Goal: Transaction & Acquisition: Register for event/course

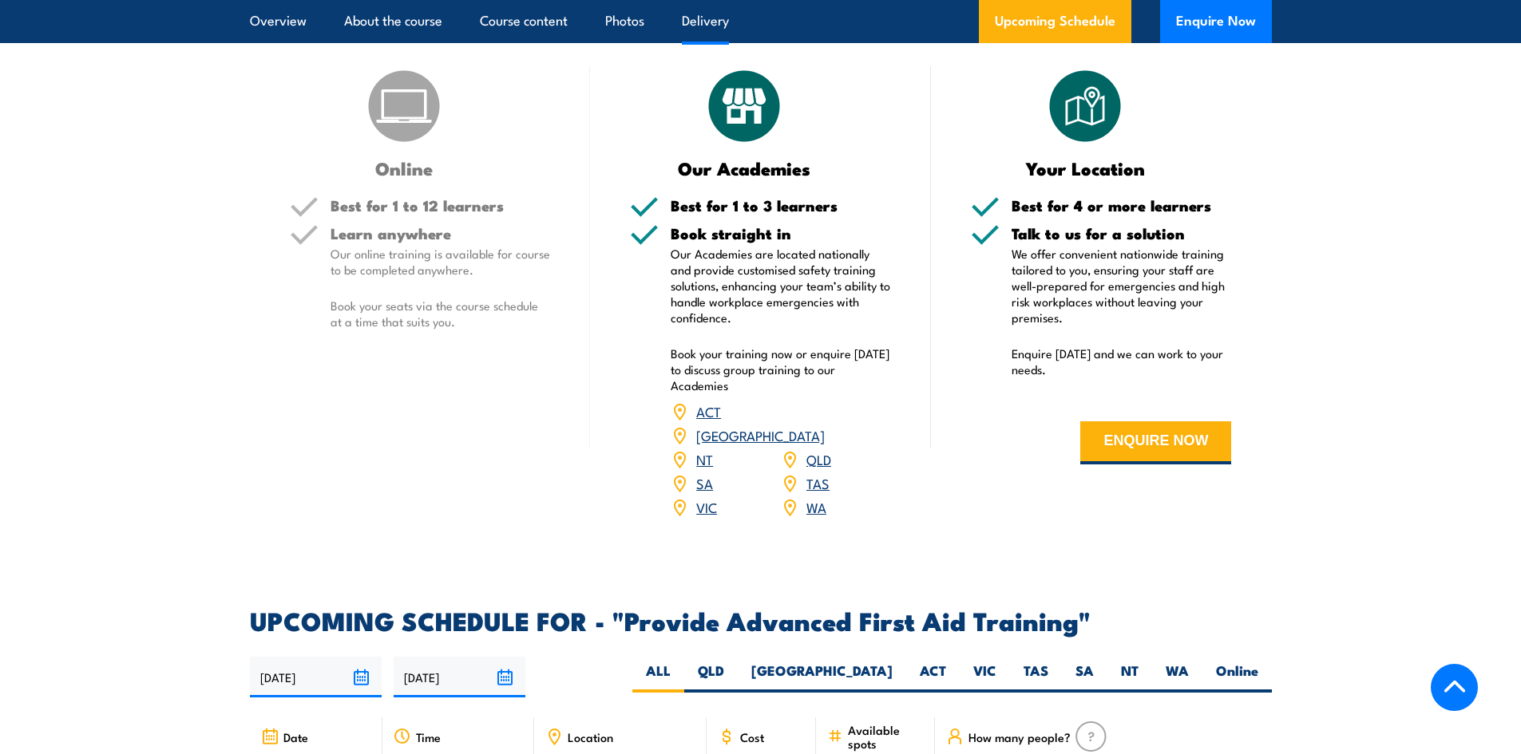
scroll to position [1996, 0]
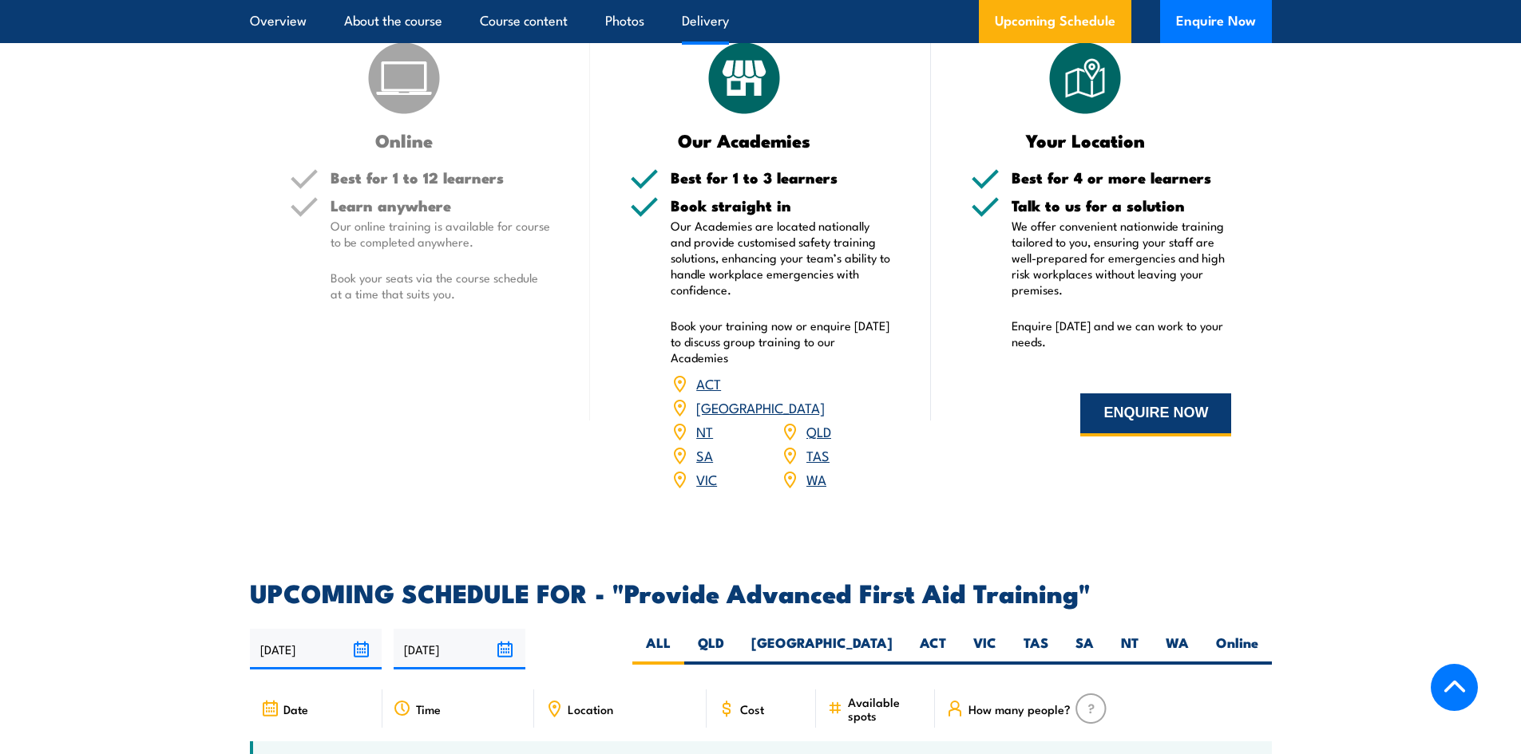
click at [1141, 409] on button "ENQUIRE NOW" at bounding box center [1155, 415] width 151 height 43
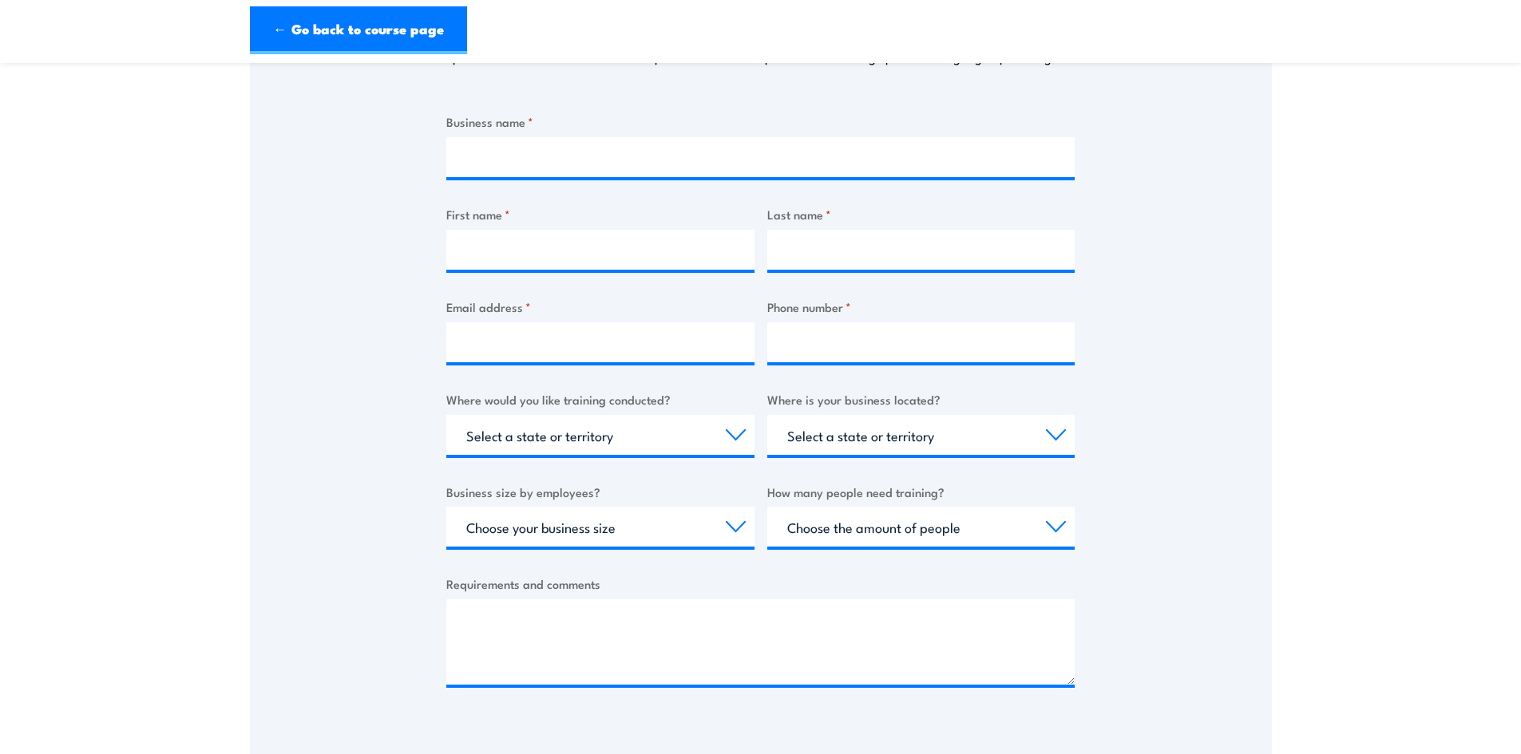
scroll to position [477, 0]
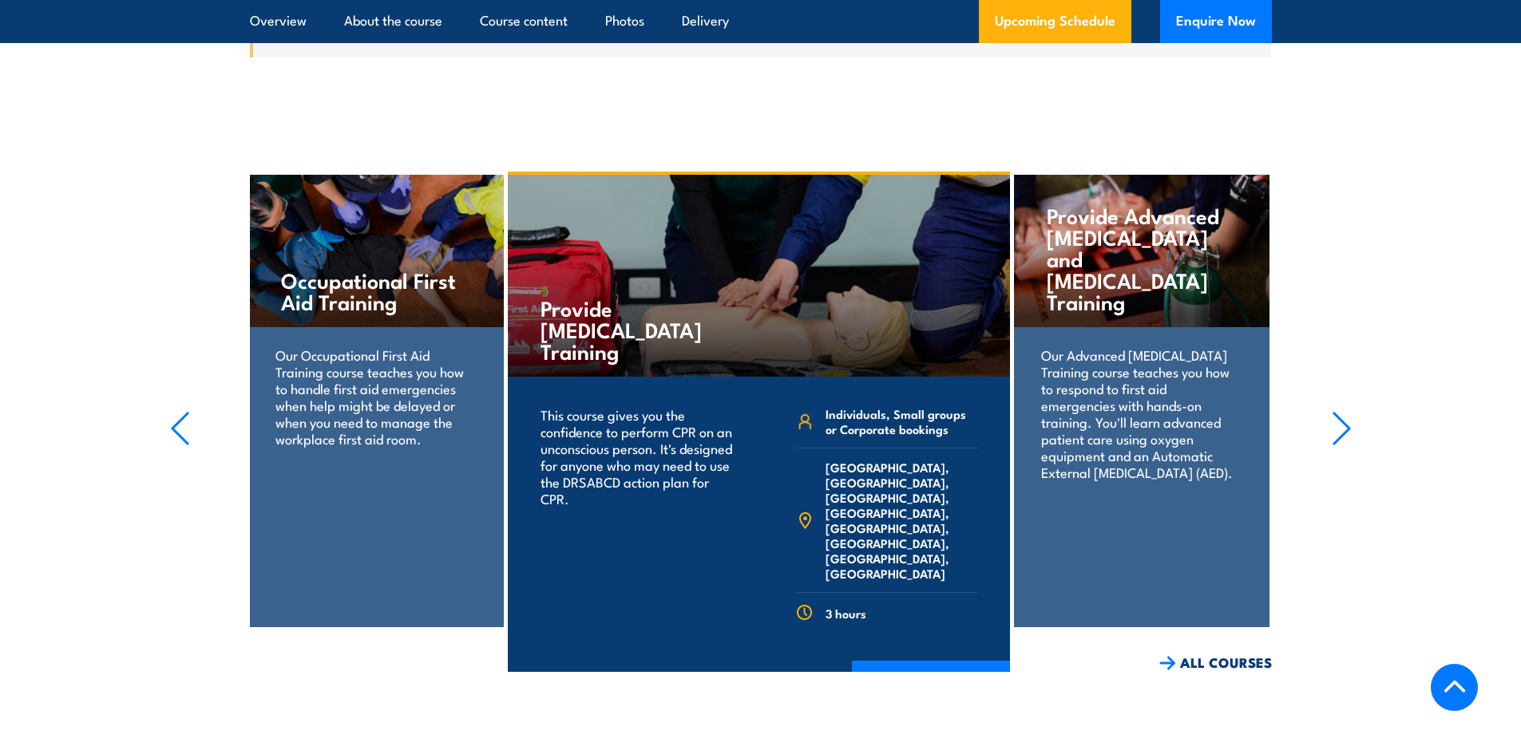
scroll to position [2874, 0]
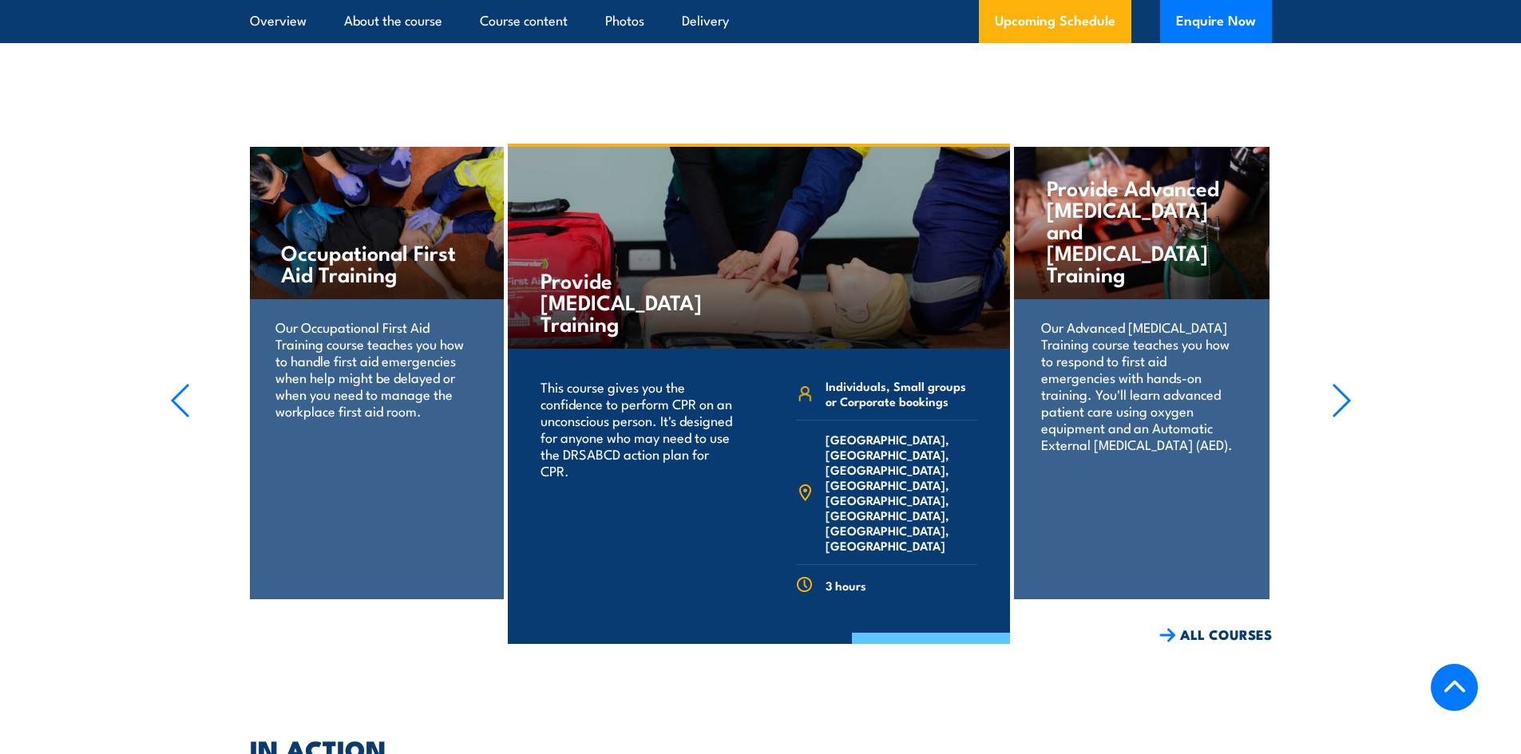
click at [905, 633] on link "COURSE DETAILS" at bounding box center [931, 654] width 158 height 42
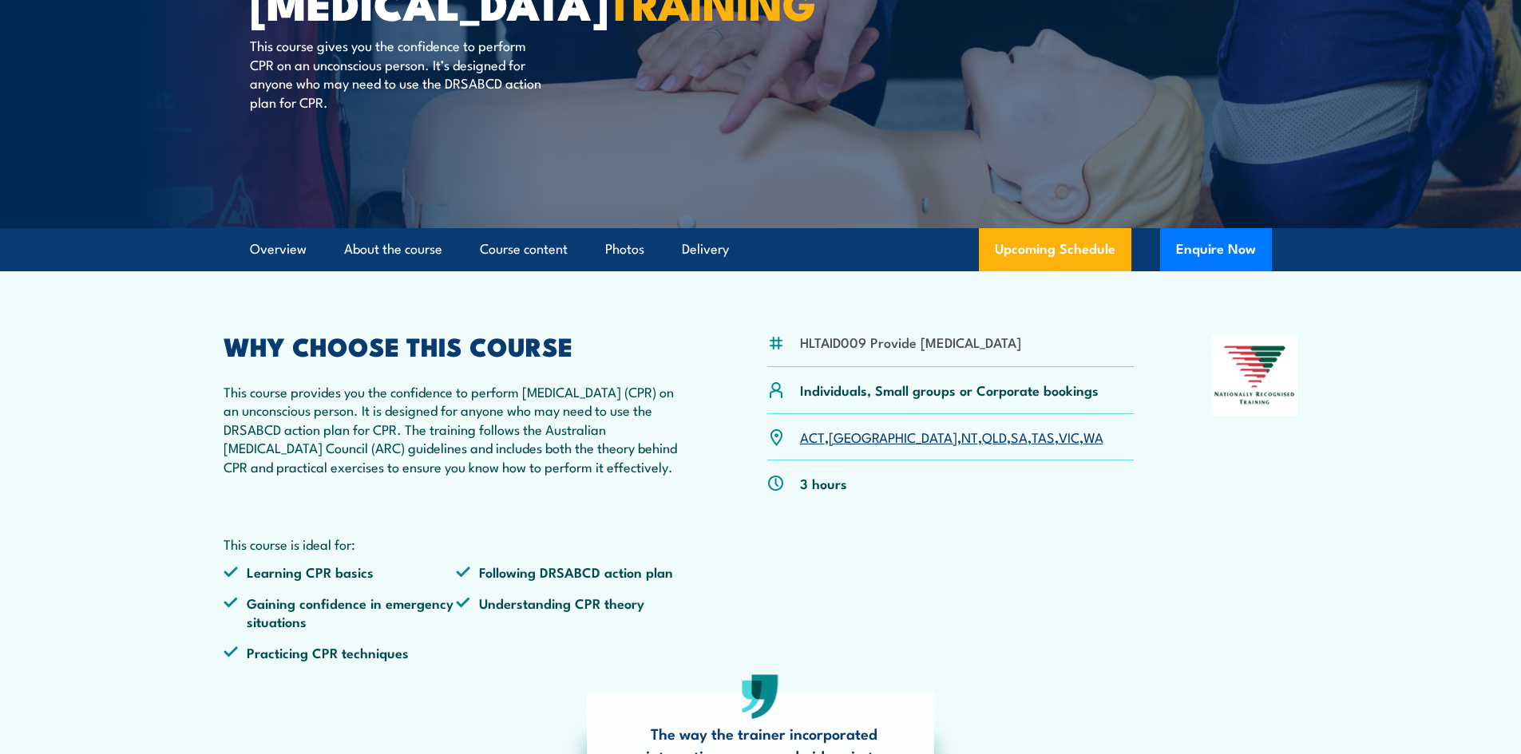
scroll to position [239, 0]
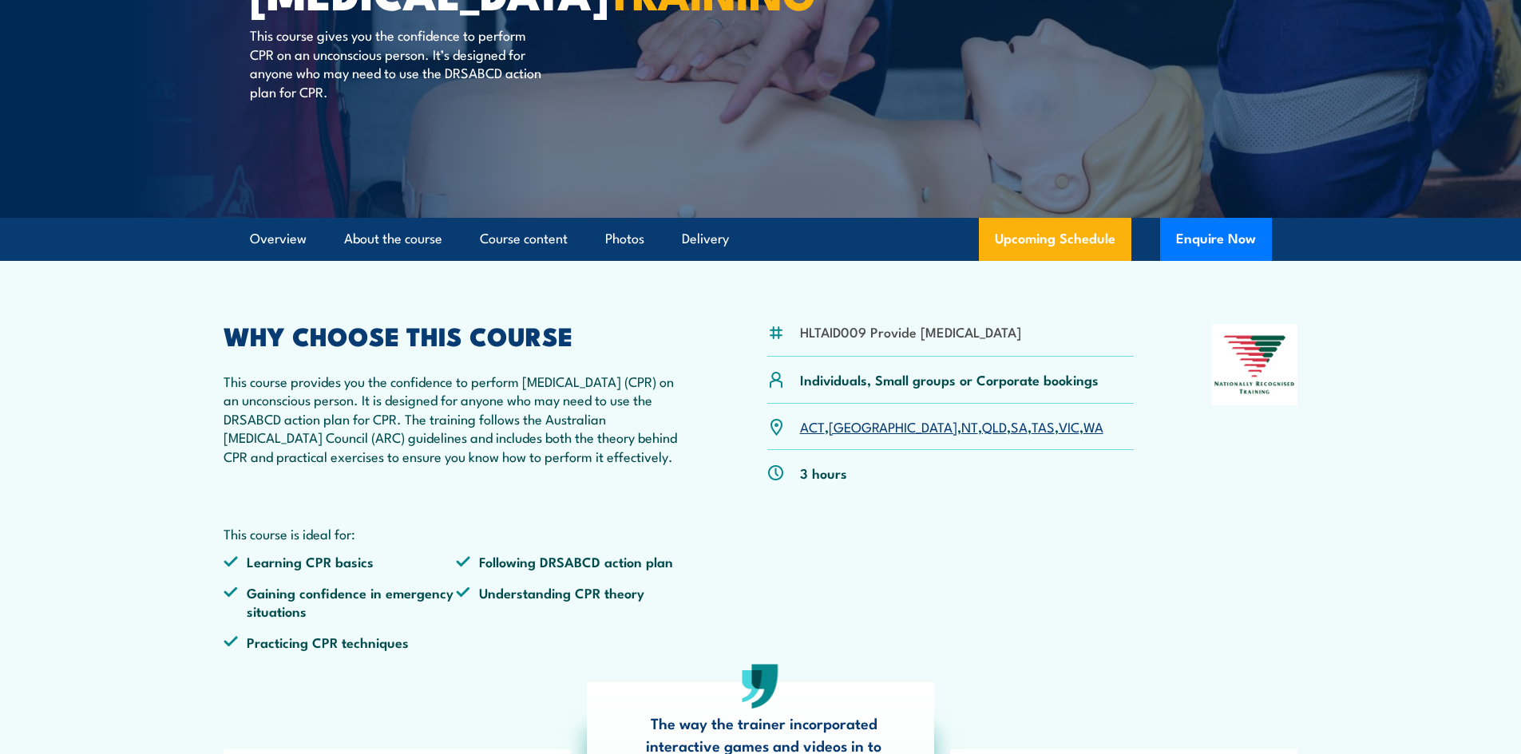
click at [1083, 436] on link "WA" at bounding box center [1093, 426] width 20 height 19
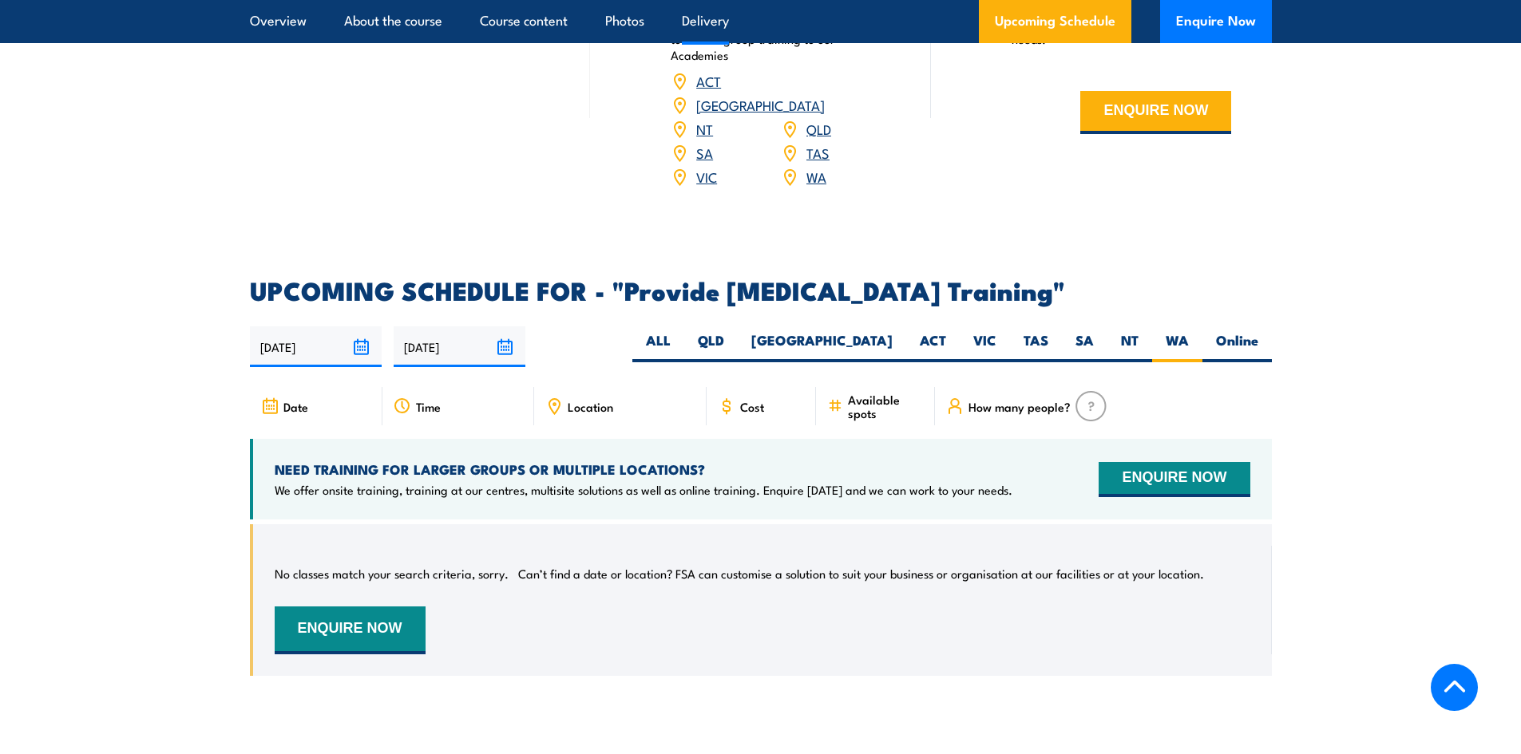
scroll to position [2553, 0]
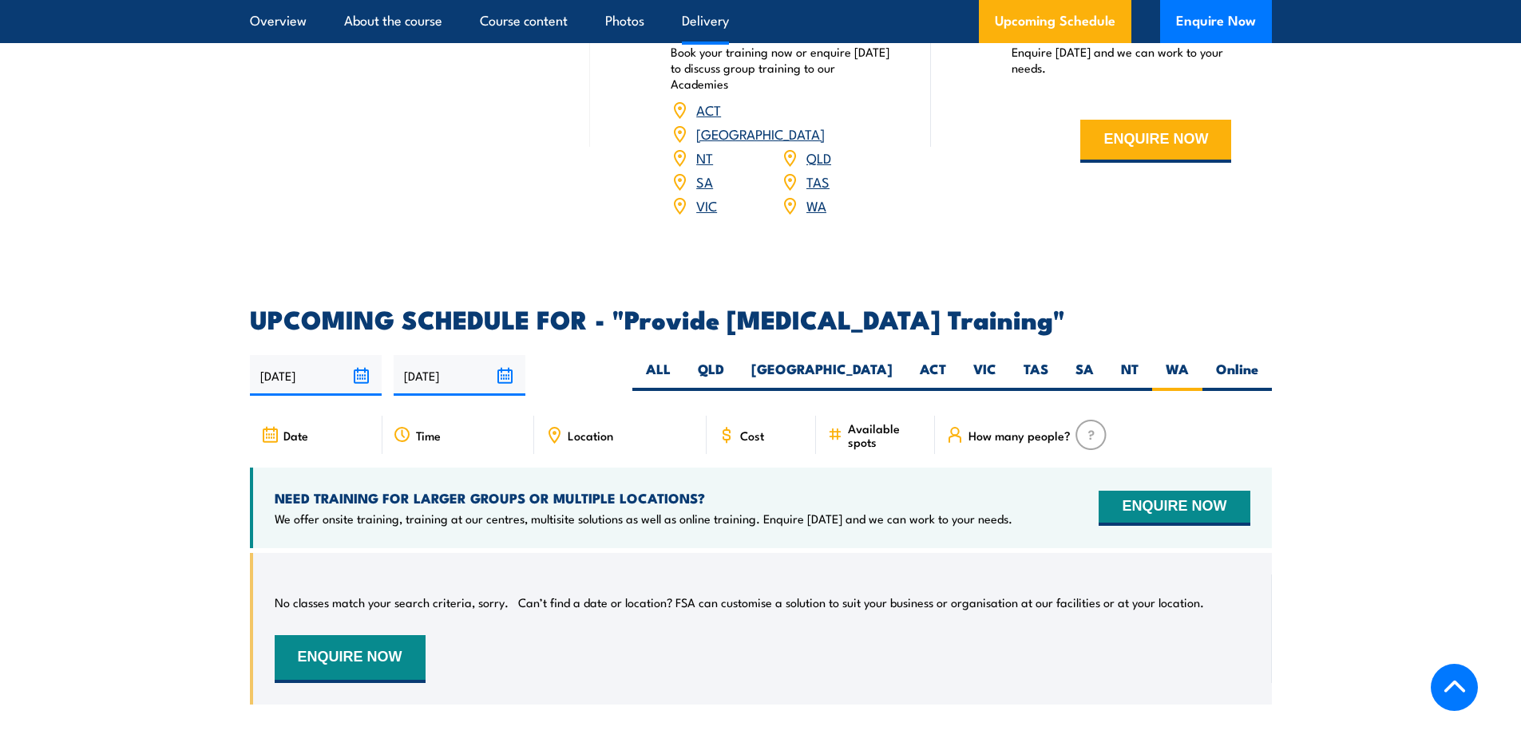
click at [496, 386] on input "22/02/2026" at bounding box center [460, 375] width 132 height 41
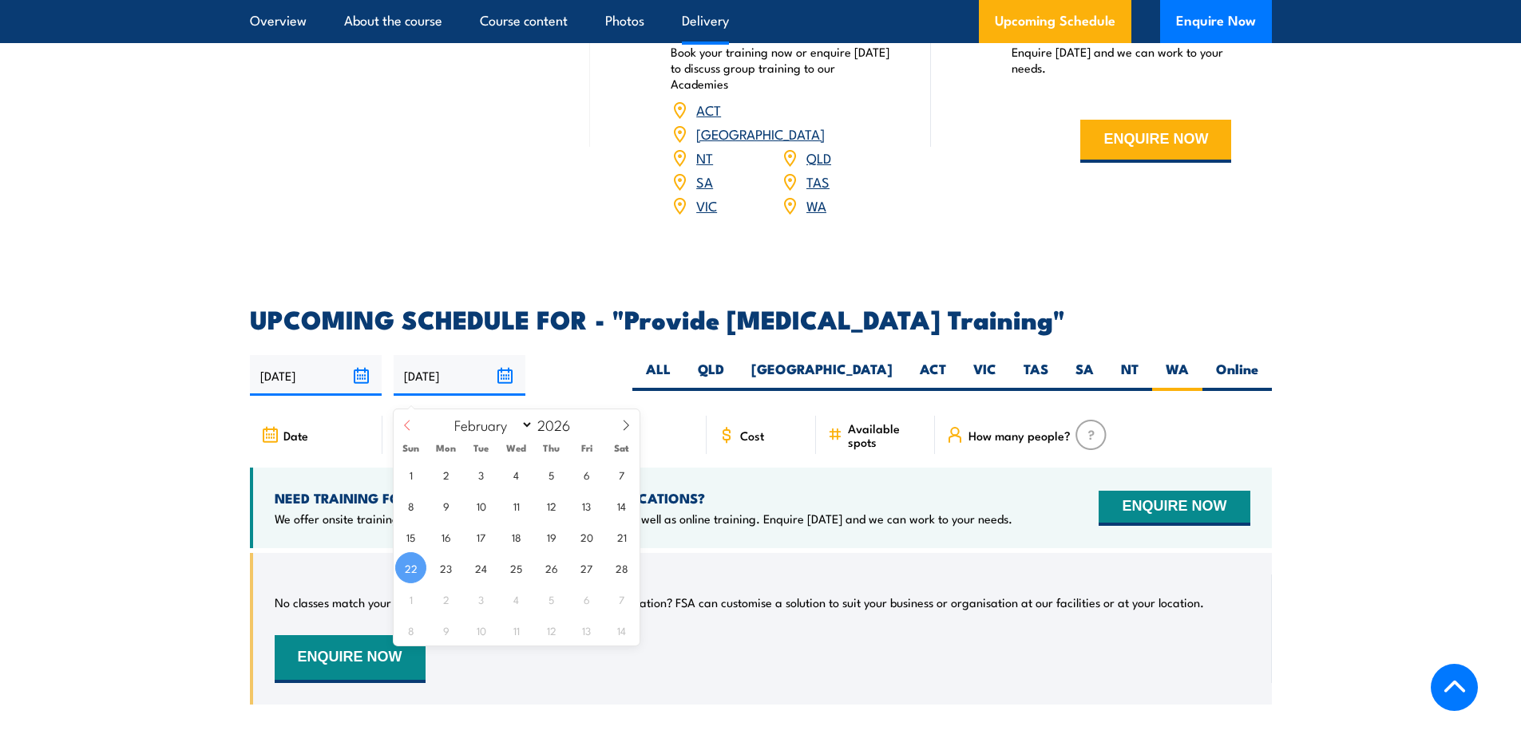
click at [402, 425] on icon at bounding box center [407, 425] width 11 height 11
select select "0"
click at [402, 425] on icon at bounding box center [407, 425] width 11 height 11
type input "2025"
click at [402, 425] on icon at bounding box center [407, 425] width 11 height 11
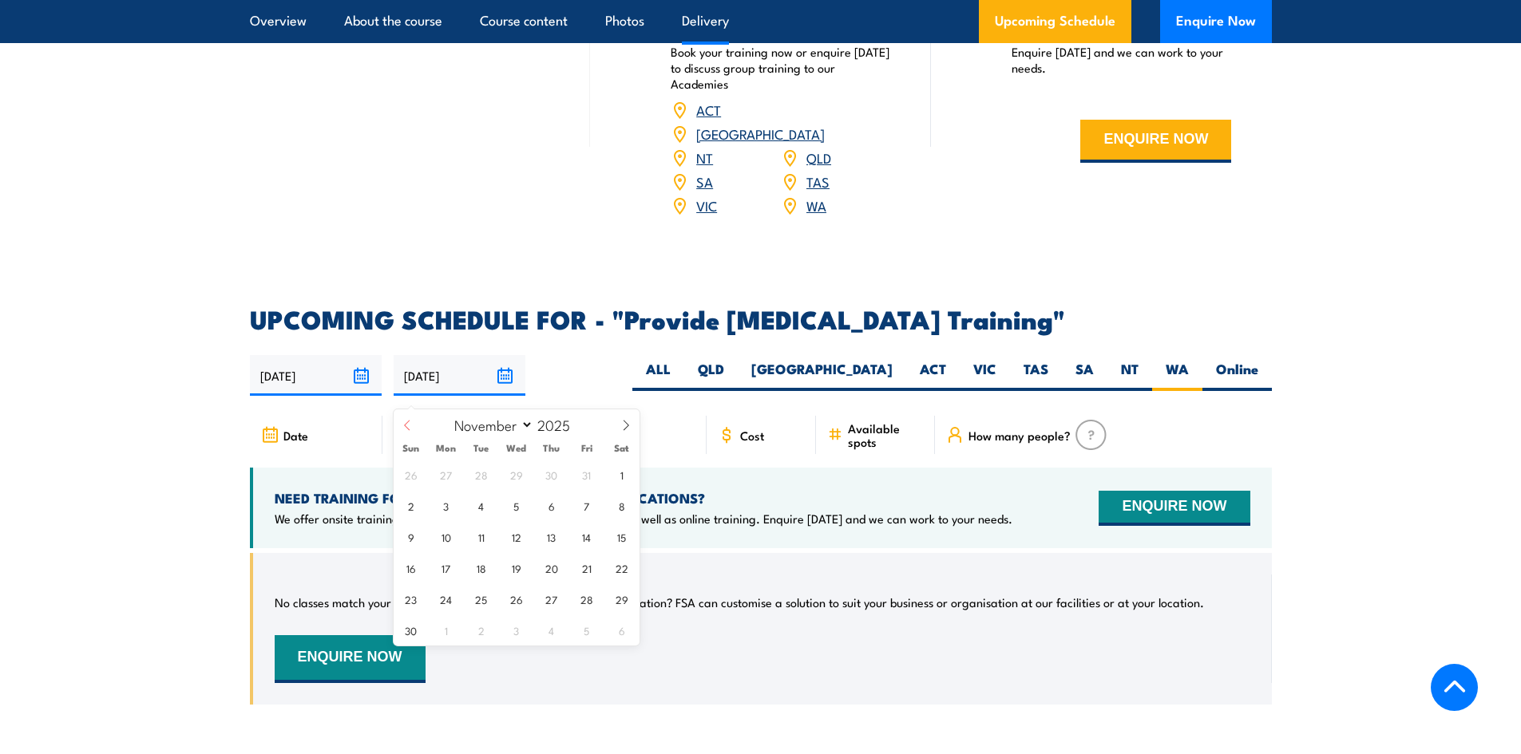
click at [402, 425] on icon at bounding box center [407, 425] width 11 height 11
click at [631, 425] on span at bounding box center [625, 431] width 27 height 43
select select "8"
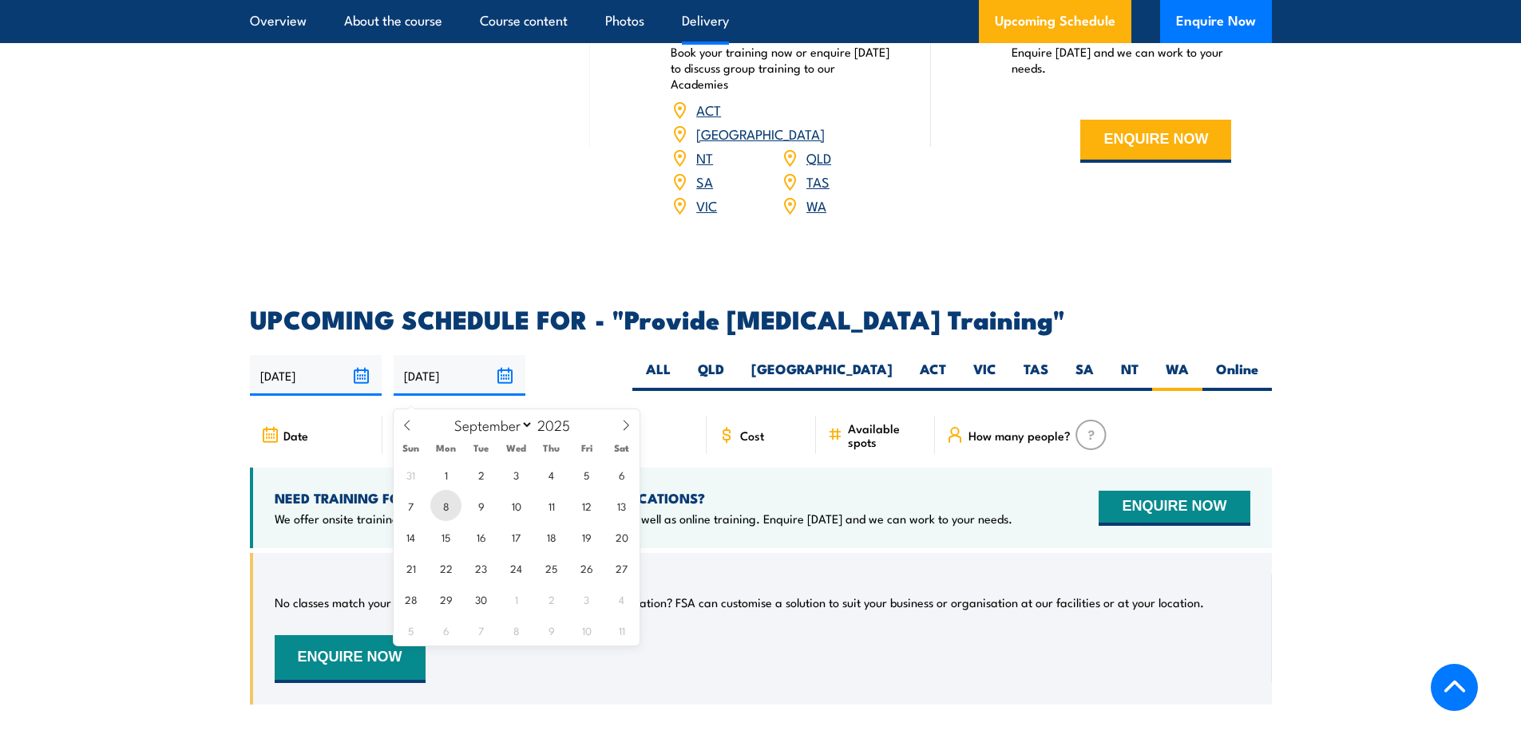
click at [437, 509] on span "8" at bounding box center [445, 505] width 31 height 31
type input "08/09/2025"
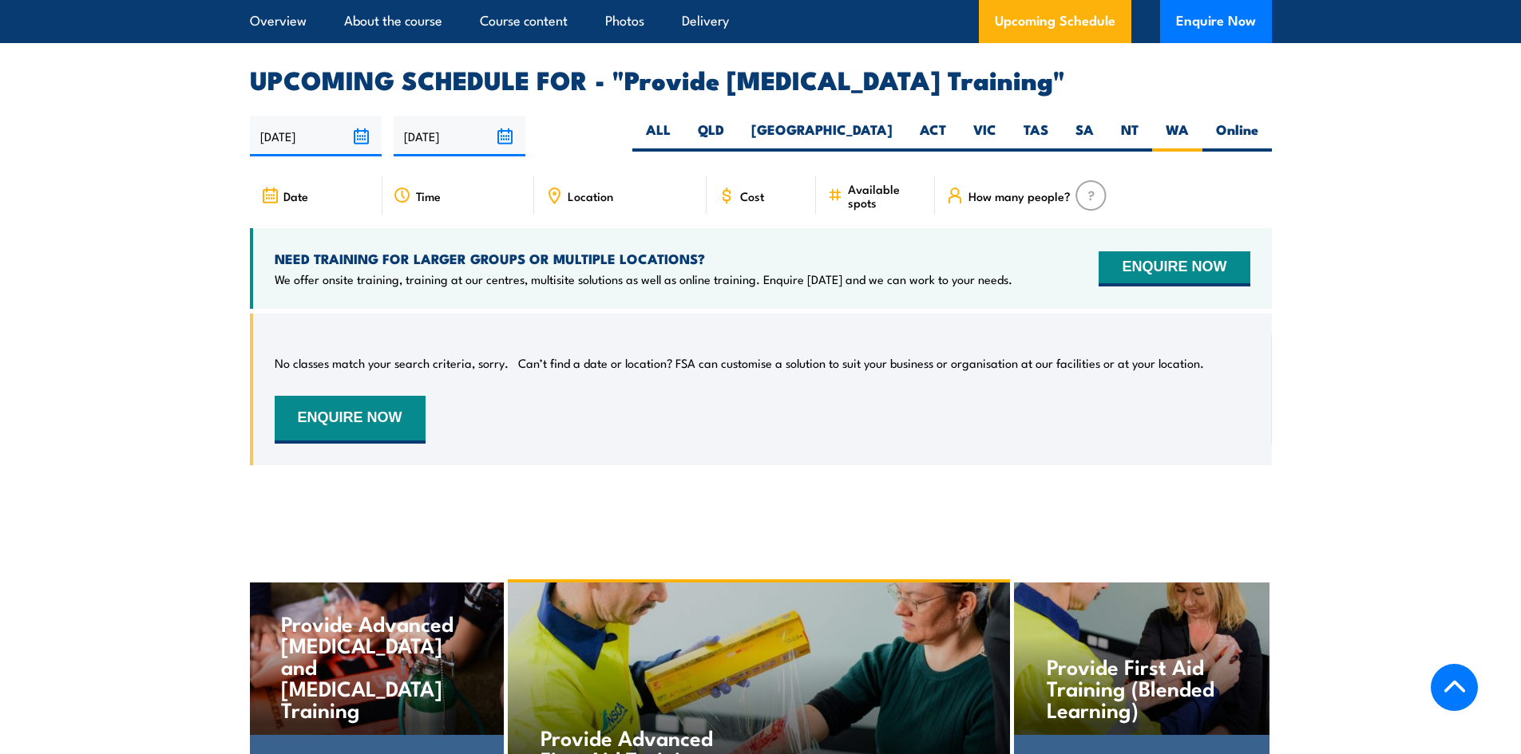
scroll to position [2713, 0]
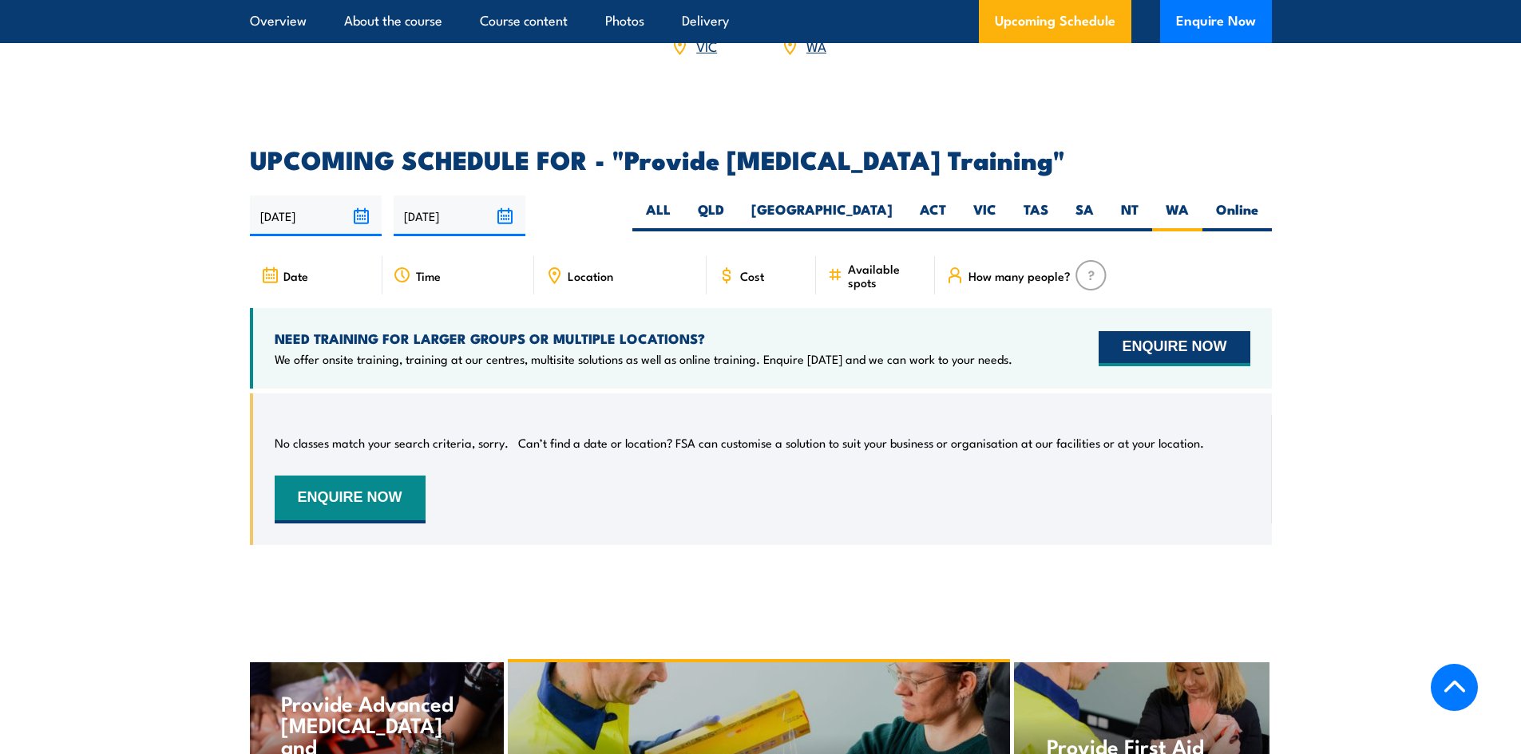
click at [1183, 360] on button "ENQUIRE NOW" at bounding box center [1173, 348] width 151 height 35
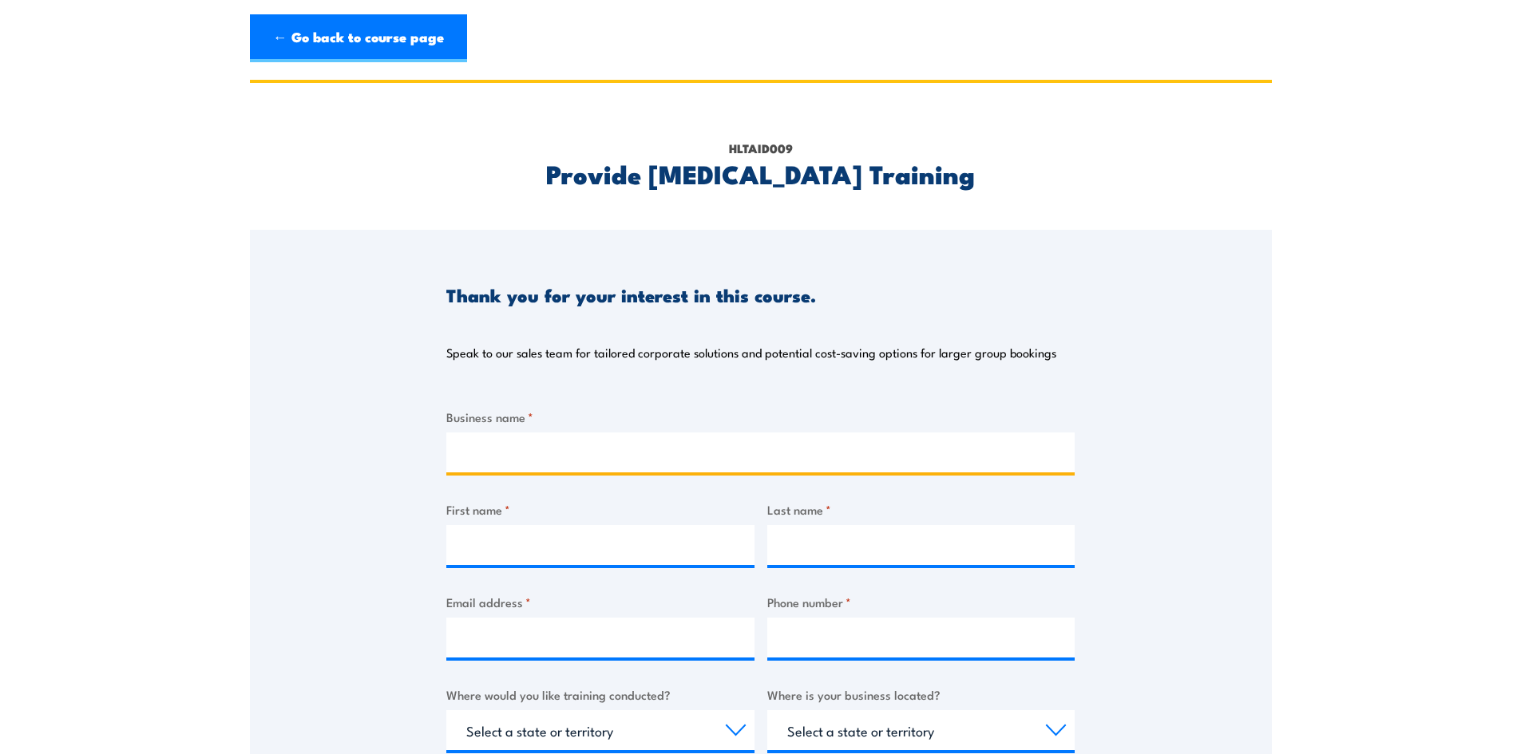
click at [524, 462] on input "Business name *" at bounding box center [760, 453] width 628 height 40
type input "PCB Contractors"
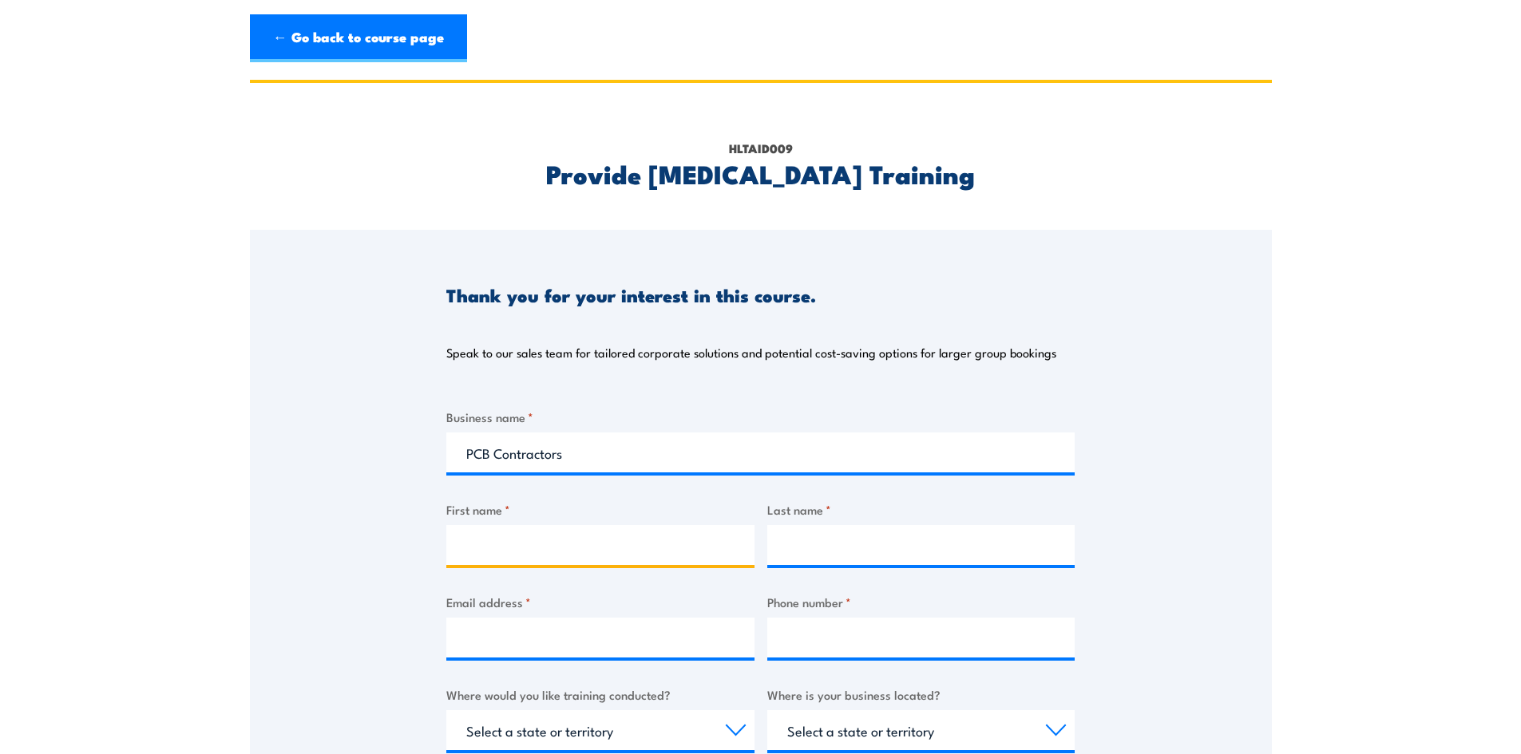
type input "[PERSON_NAME]"
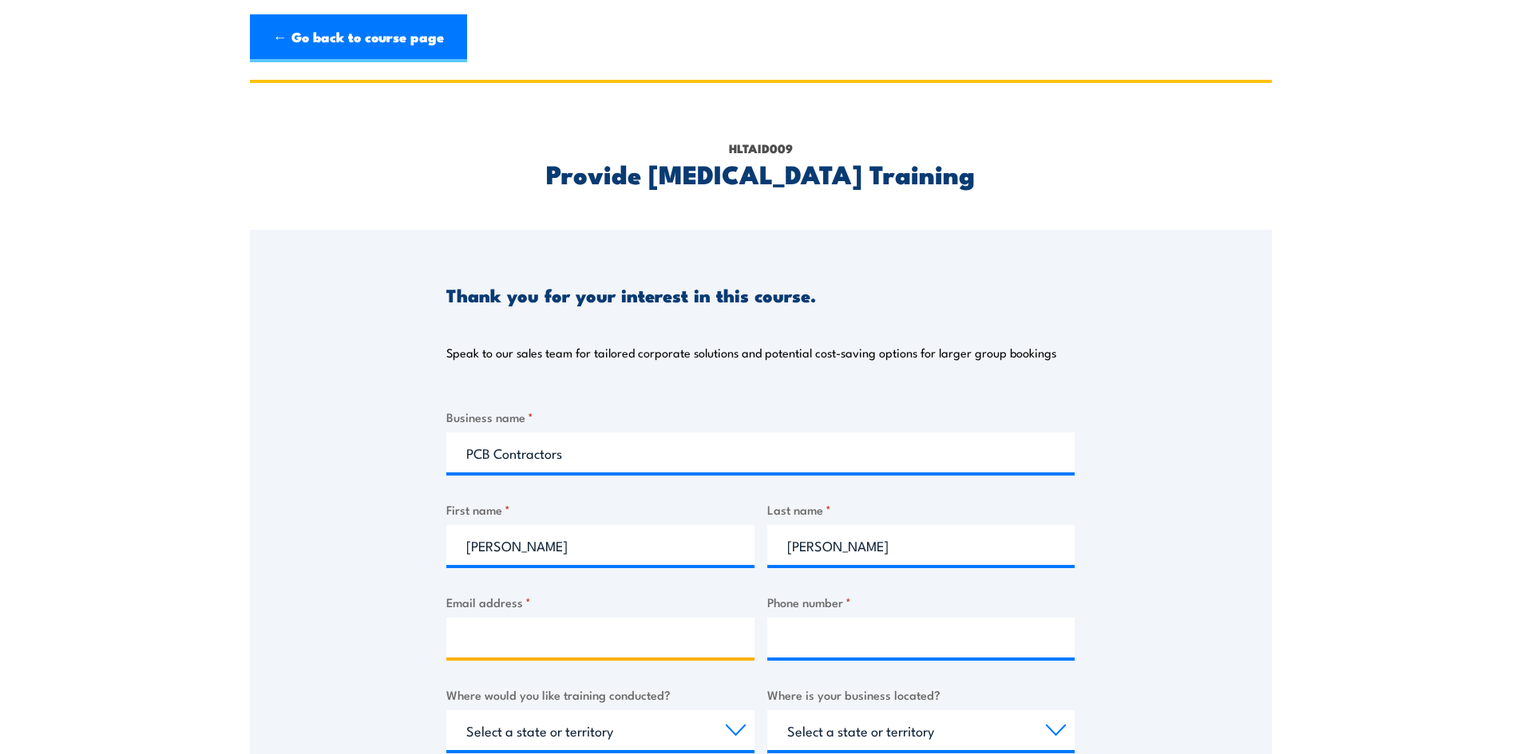
type input "[EMAIL_ADDRESS][DOMAIN_NAME]"
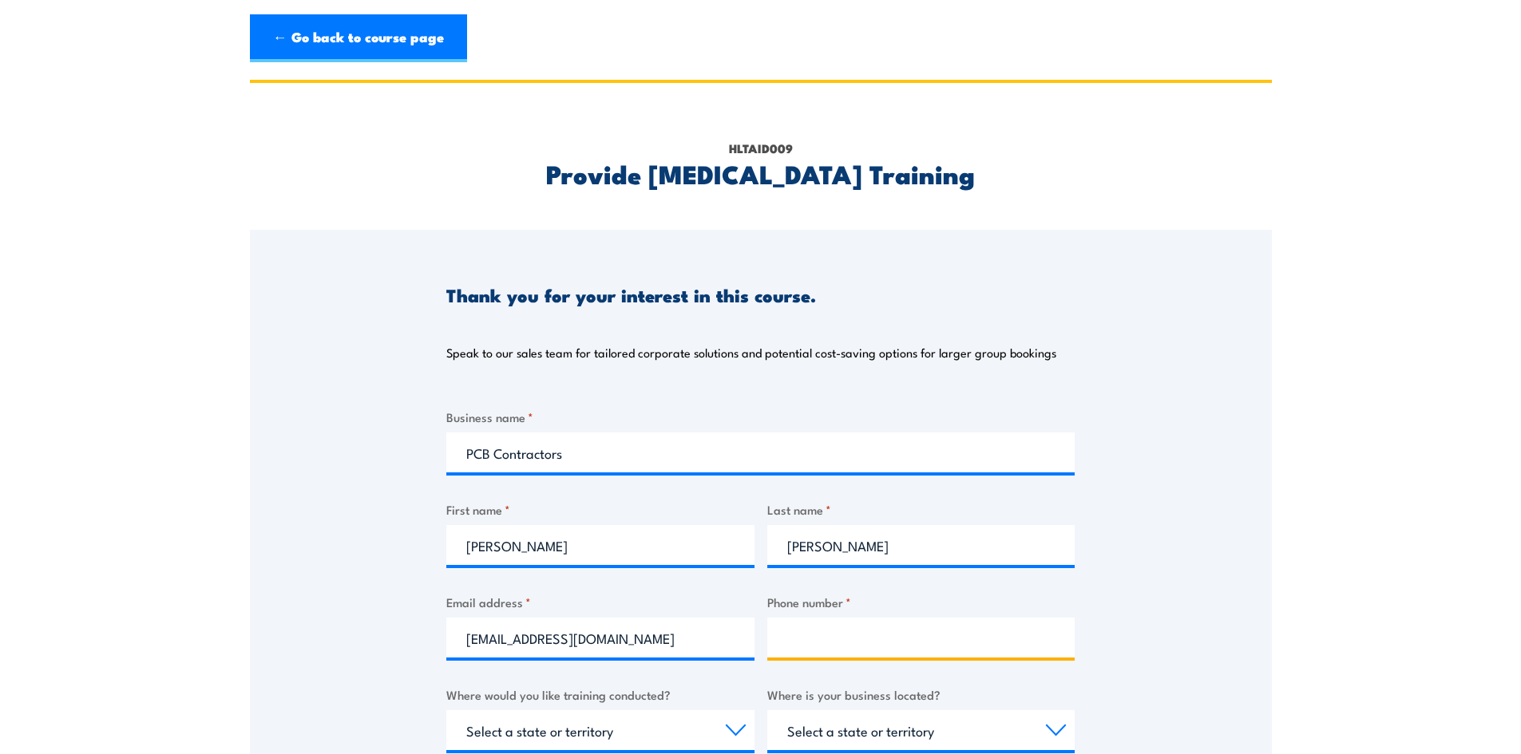
type input "0433681762"
select select "WA"
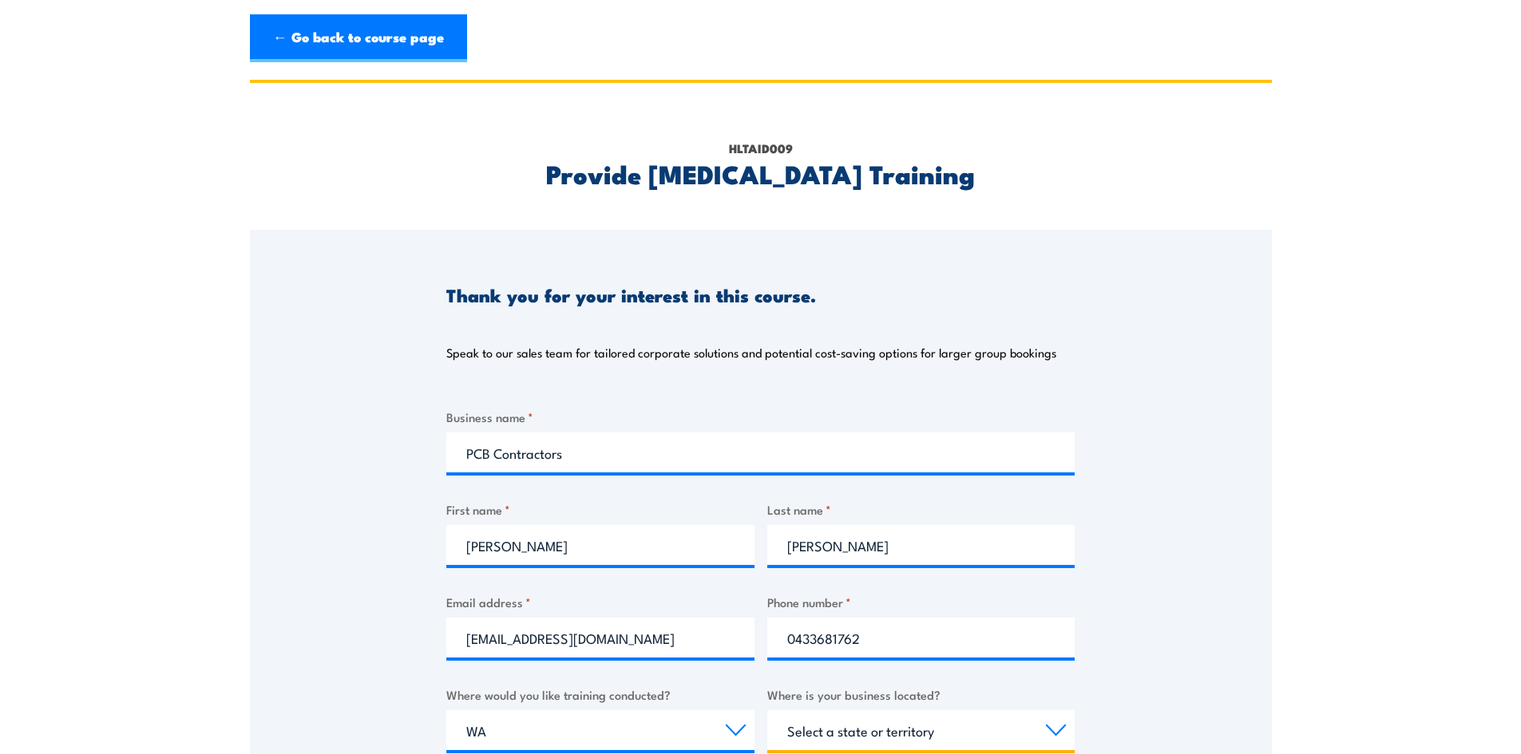
select select "WA"
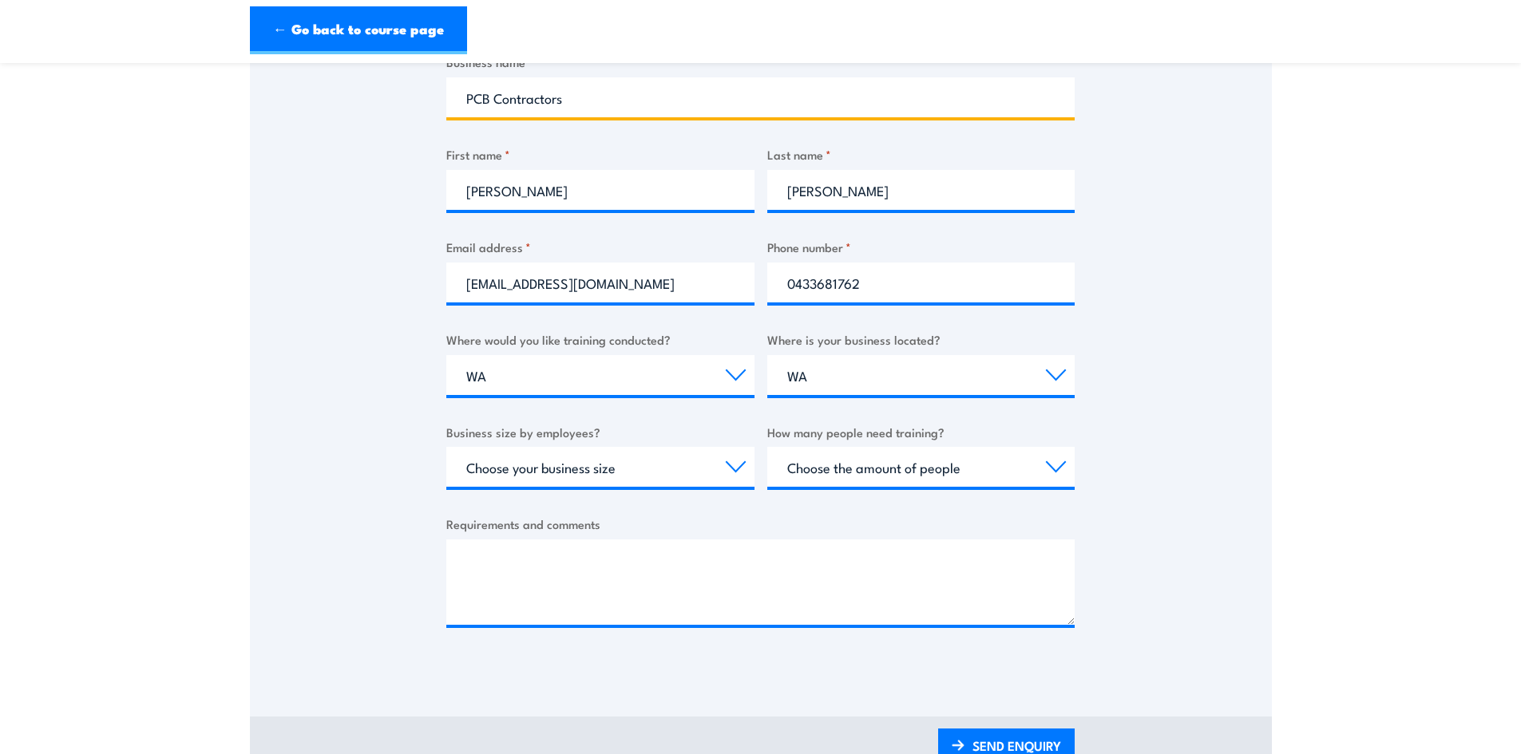
scroll to position [399, 0]
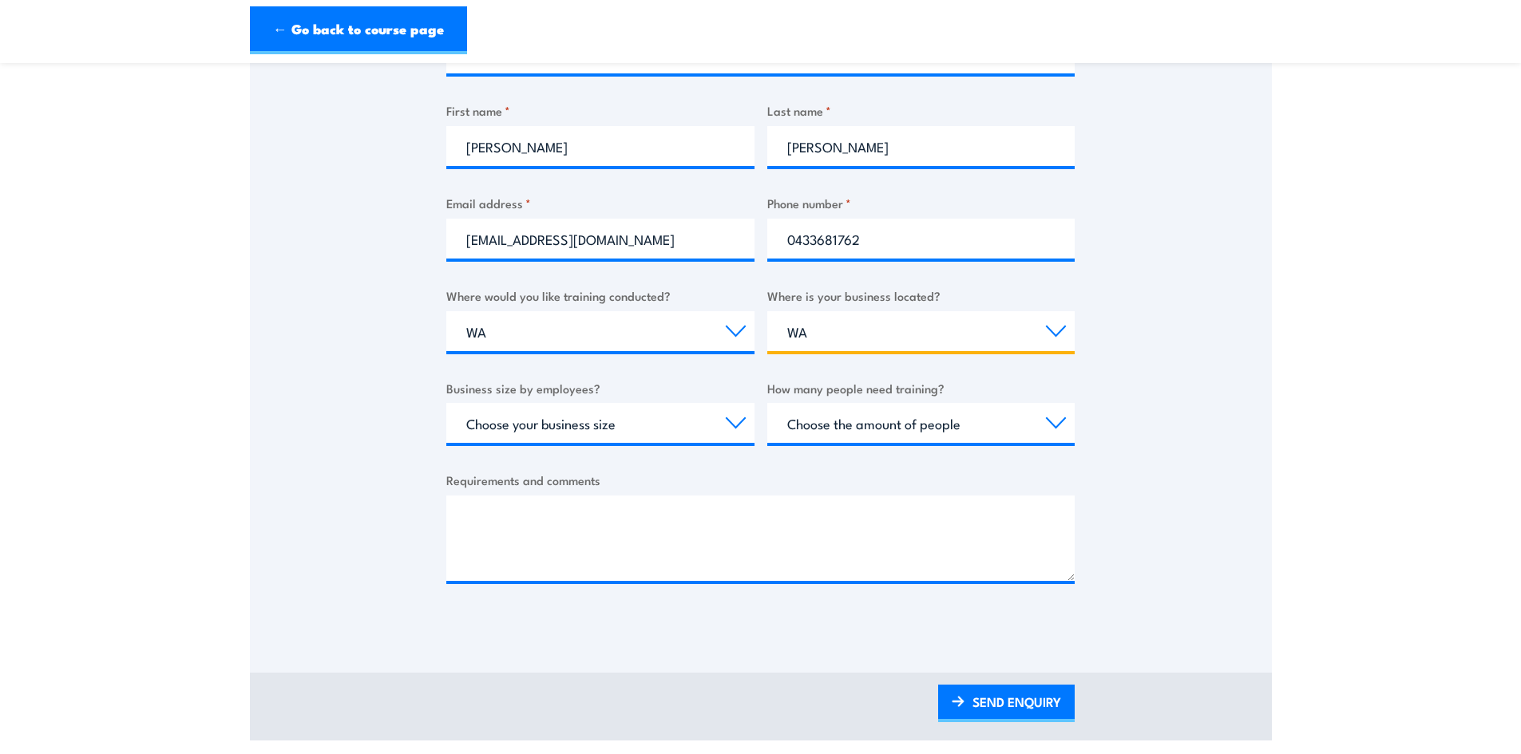
click at [838, 334] on select "Select a state or territory [GEOGRAPHIC_DATA] [GEOGRAPHIC_DATA] [GEOGRAPHIC_DAT…" at bounding box center [921, 331] width 308 height 40
click at [1190, 323] on div "Thank you for your interest in this course. Speak to our sales team for tailore…" at bounding box center [761, 229] width 1022 height 797
click at [733, 422] on select "Choose your business size 1 to 19 20 to 199 200+" at bounding box center [600, 423] width 308 height 40
select select "1 to 19"
click at [446, 403] on select "Choose your business size 1 to 19 20 to 199 200+" at bounding box center [600, 423] width 308 height 40
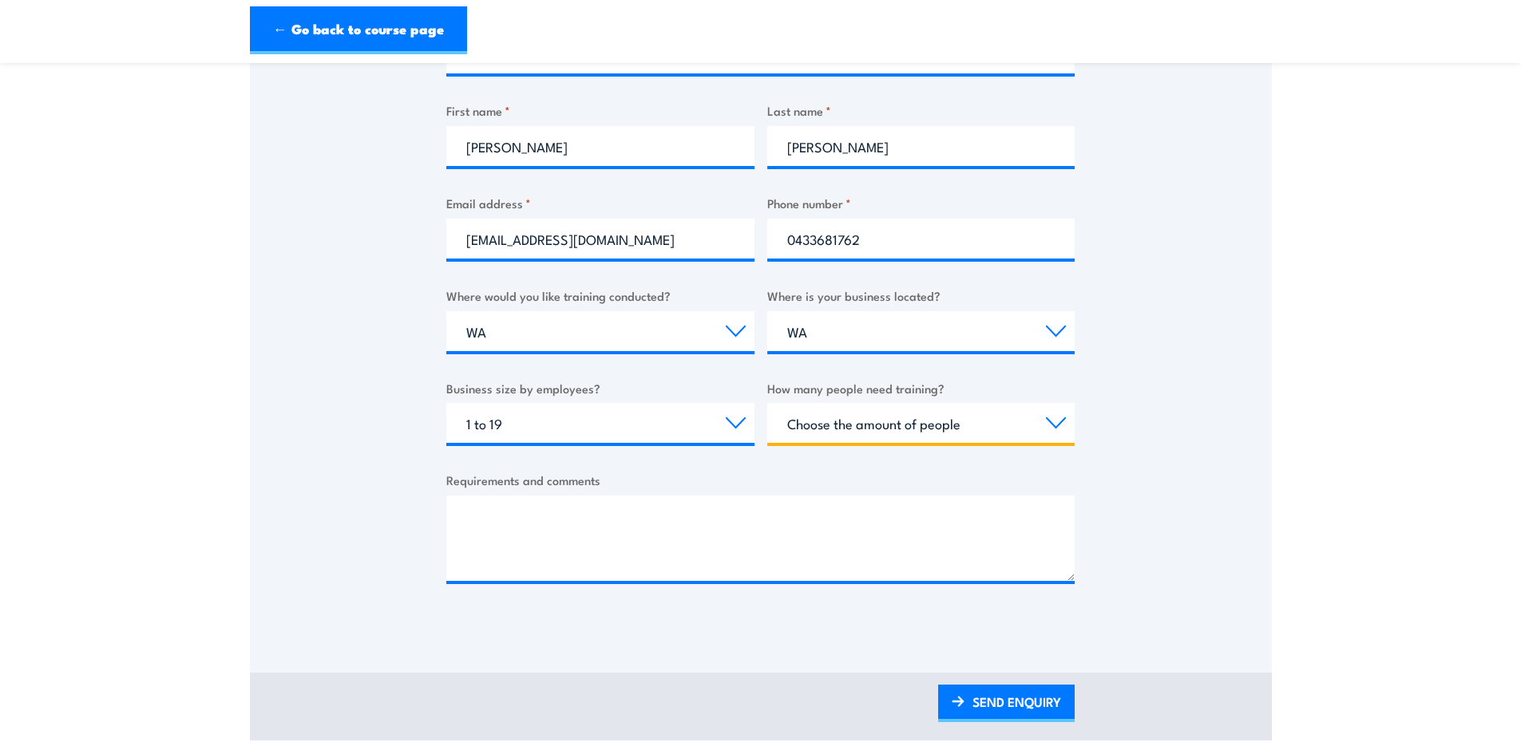
click at [902, 422] on select "Choose the amount of people 1 to 4 5 to 19 20+" at bounding box center [921, 423] width 308 height 40
select select "1 to 4"
click at [767, 403] on select "Choose the amount of people 1 to 4 5 to 19 20+" at bounding box center [921, 423] width 308 height 40
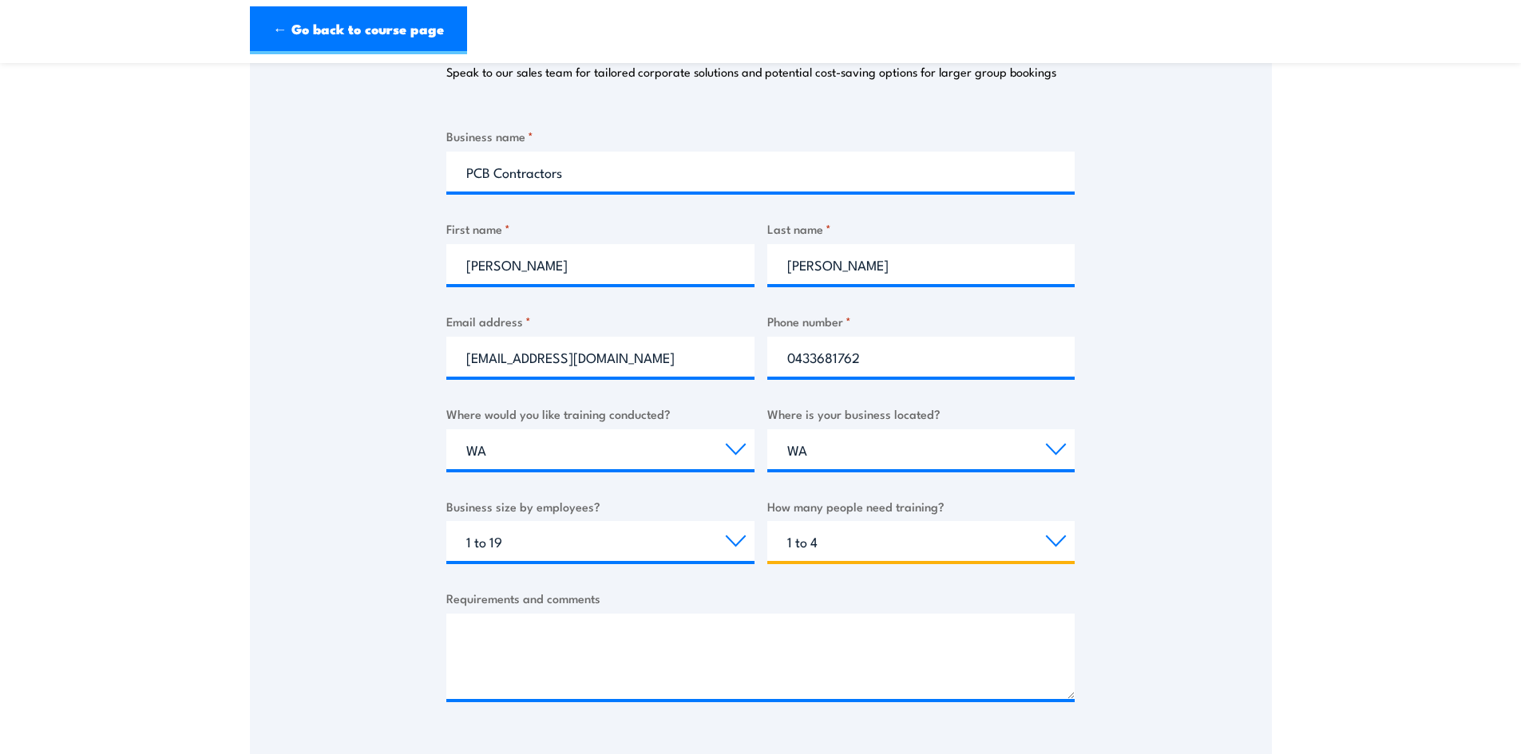
scroll to position [319, 0]
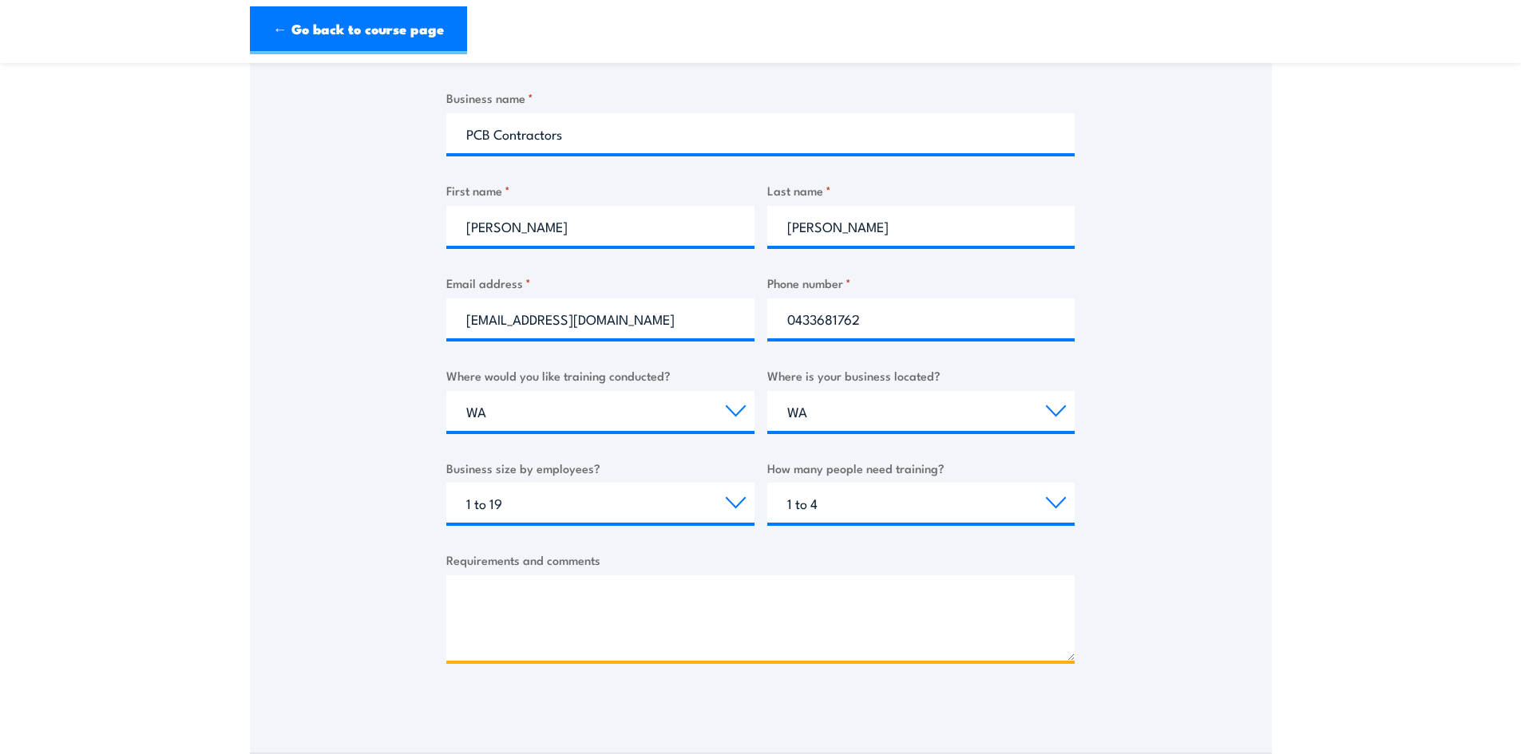
click at [721, 596] on textarea "Requirements and comments" at bounding box center [760, 618] width 628 height 85
type textarea "L"
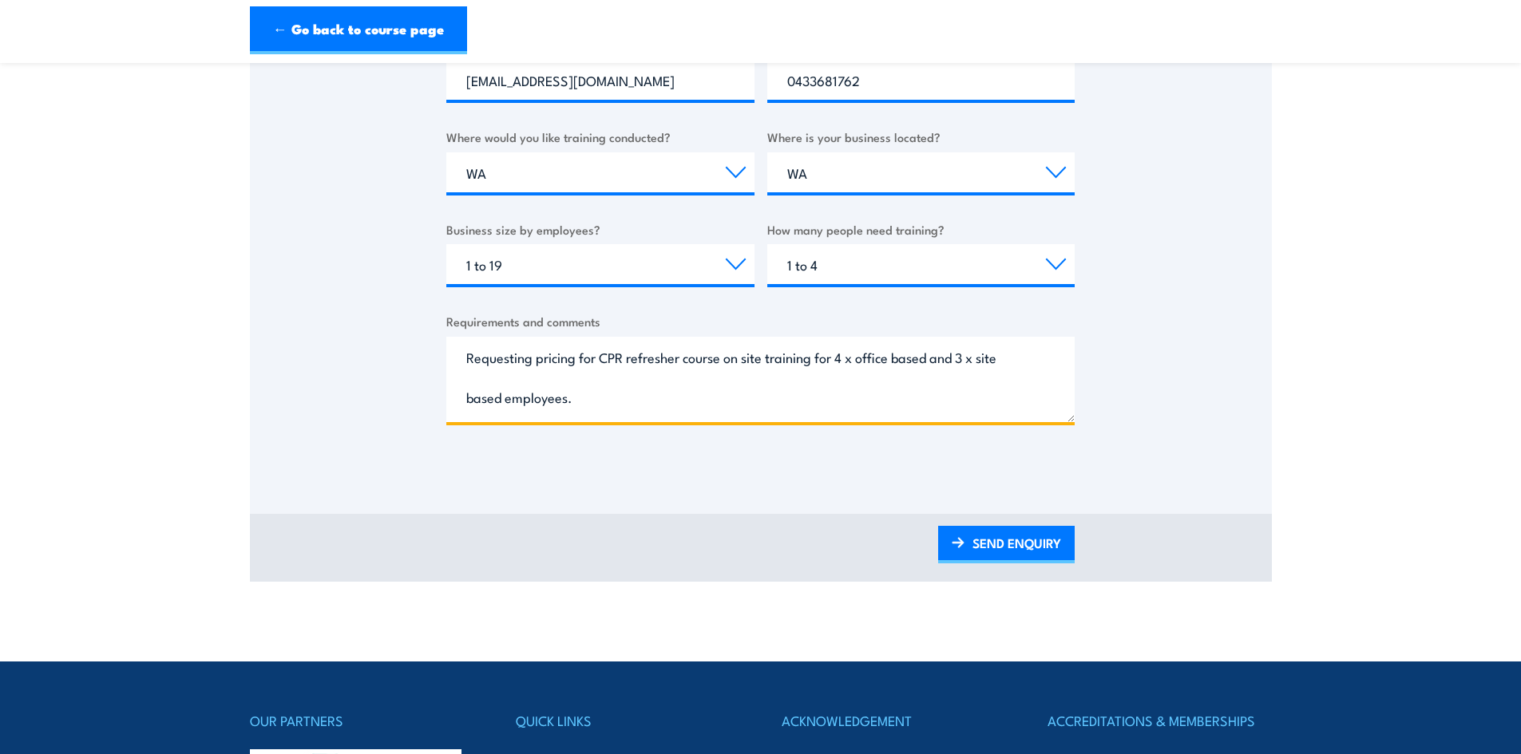
scroll to position [559, 0]
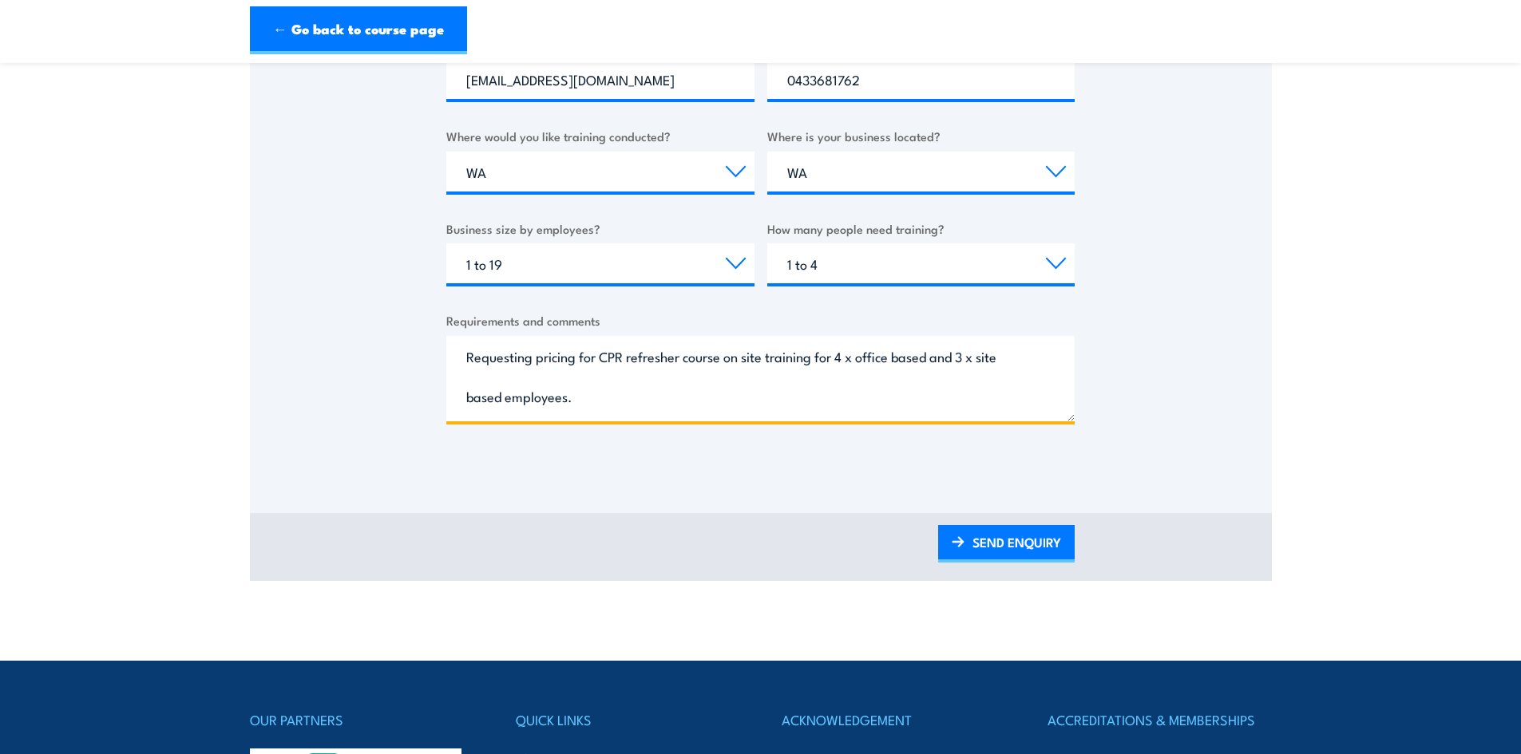
click at [936, 360] on textarea "Requesting pricing for CPR refresher course on site training for 4 x office bas…" at bounding box center [760, 378] width 628 height 85
drag, startPoint x: 631, startPoint y: 400, endPoint x: 1211, endPoint y: 391, distance: 580.4
click at [633, 400] on textarea "Requesting pricing for CPR refresher course on site training for 4 x office bas…" at bounding box center [760, 378] width 628 height 85
click at [751, 399] on textarea "Requesting pricing for CPR refresher course on site training for 4 x office bas…" at bounding box center [760, 378] width 628 height 85
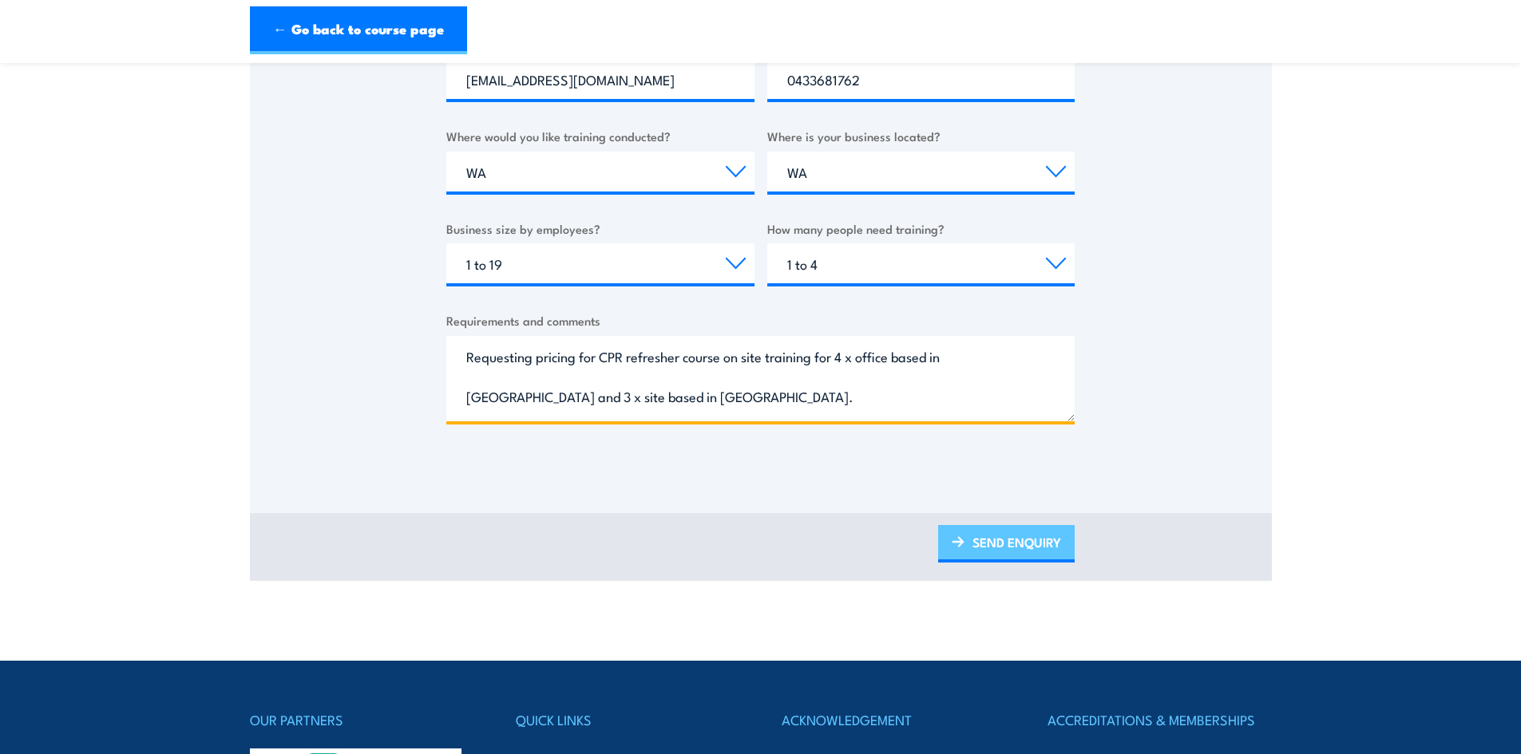
type textarea "Requesting pricing for CPR refresher course on site training for 4 x office bas…"
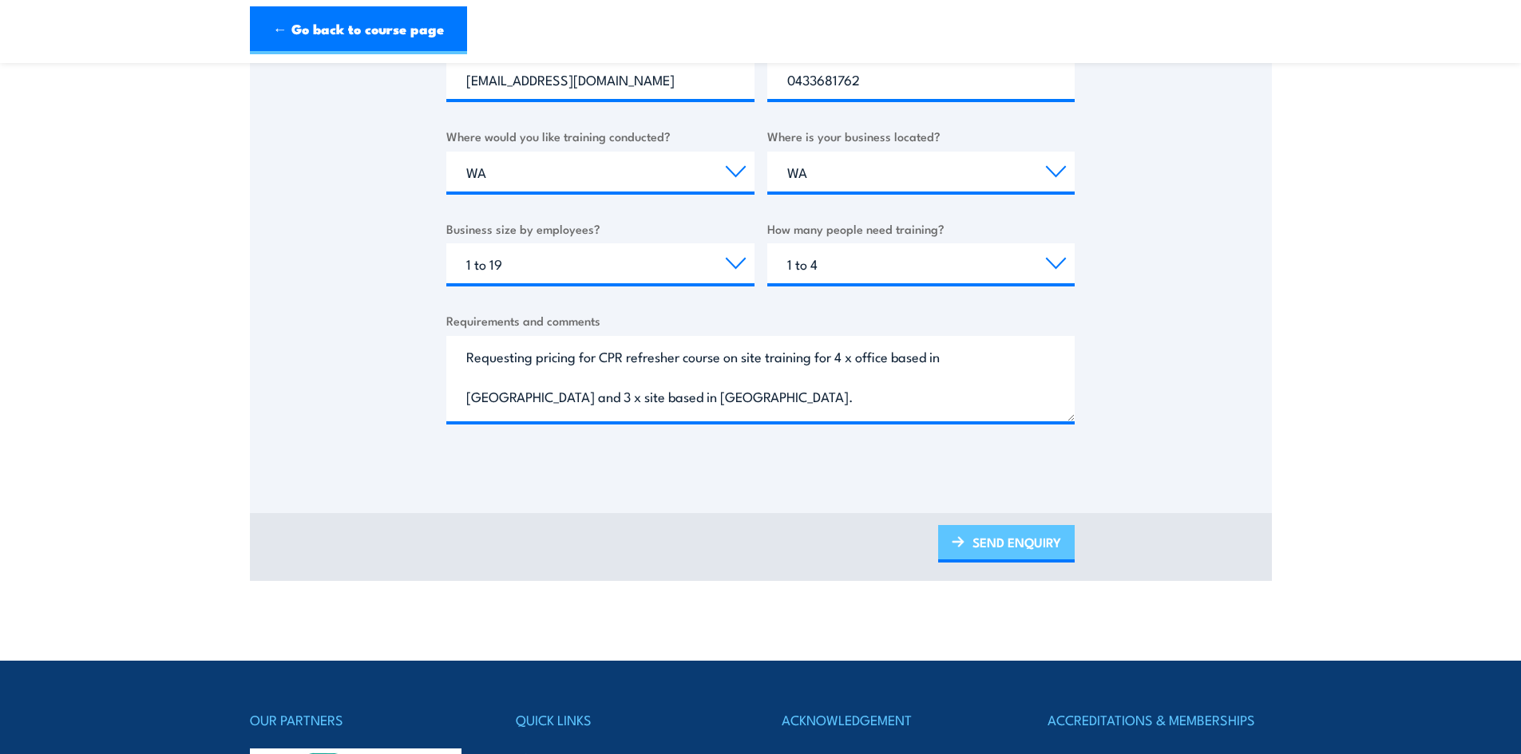
click at [1023, 540] on link "SEND ENQUIRY" at bounding box center [1006, 544] width 137 height 38
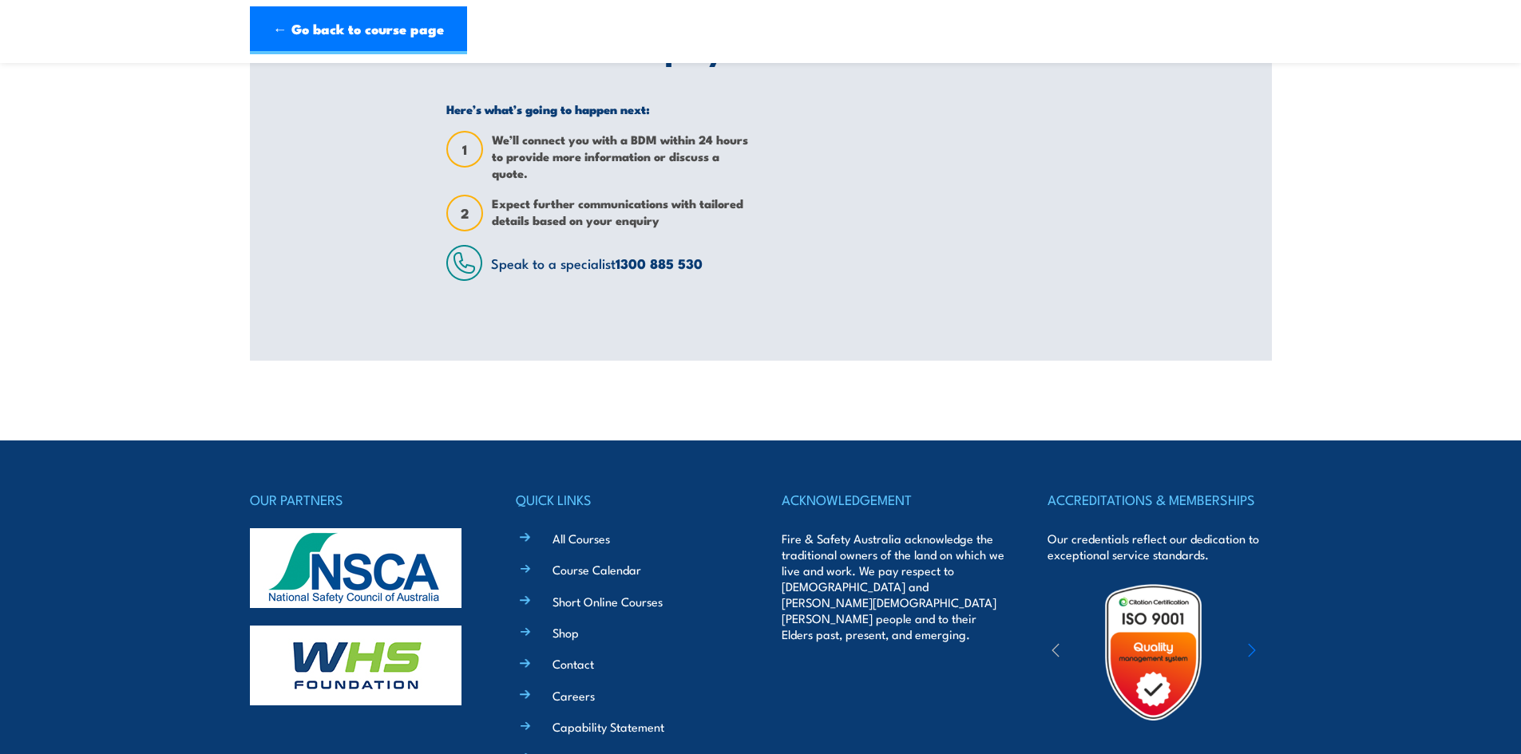
scroll to position [164, 0]
